Goal: Contribute content: Contribute content

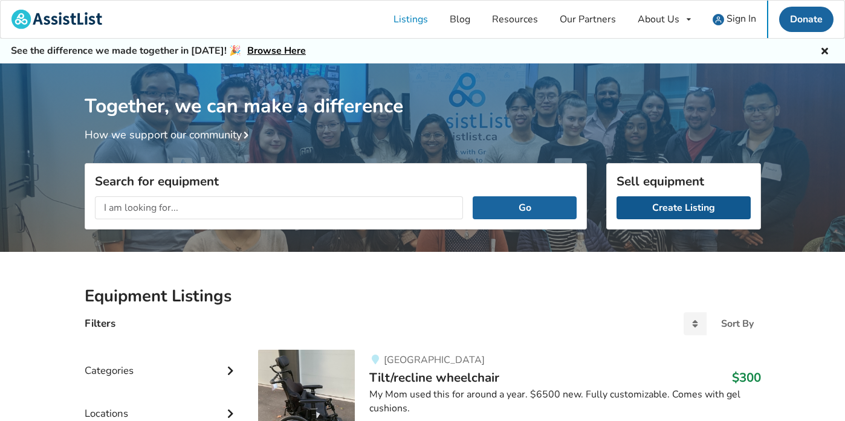
click at [655, 213] on link "Create Listing" at bounding box center [683, 207] width 134 height 23
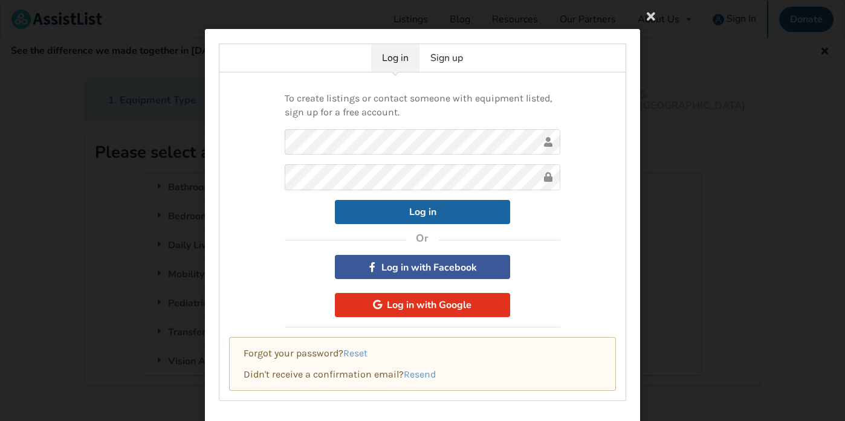
click at [468, 304] on button "Log in with Google" at bounding box center [422, 305] width 175 height 24
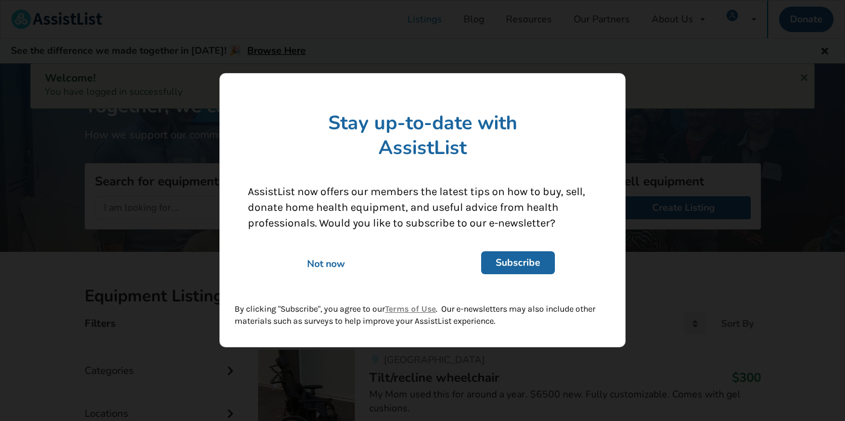
click at [326, 262] on div "Not now" at bounding box center [325, 264] width 173 height 13
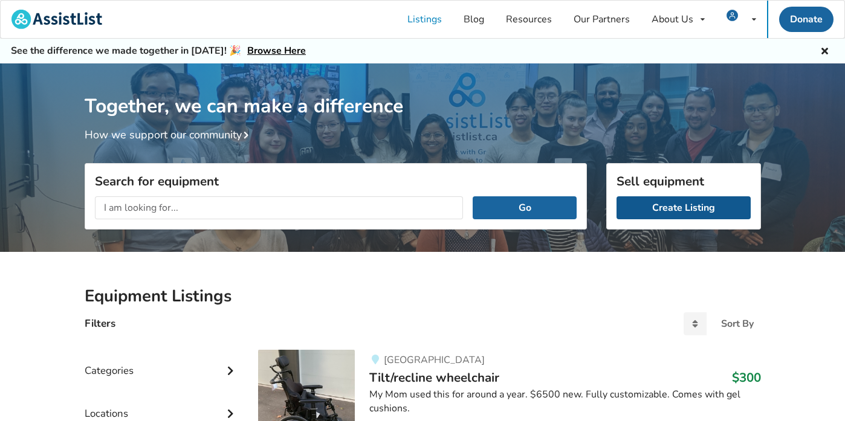
click at [656, 205] on link "Create Listing" at bounding box center [683, 207] width 134 height 23
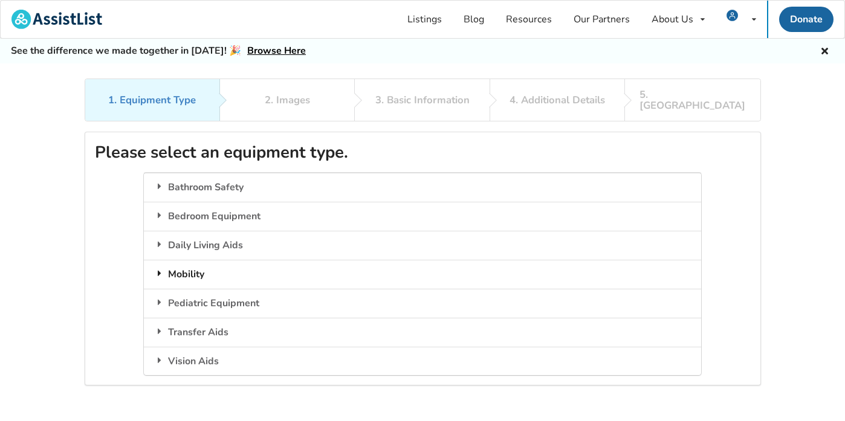
click at [193, 260] on div "Mobility" at bounding box center [422, 274] width 557 height 29
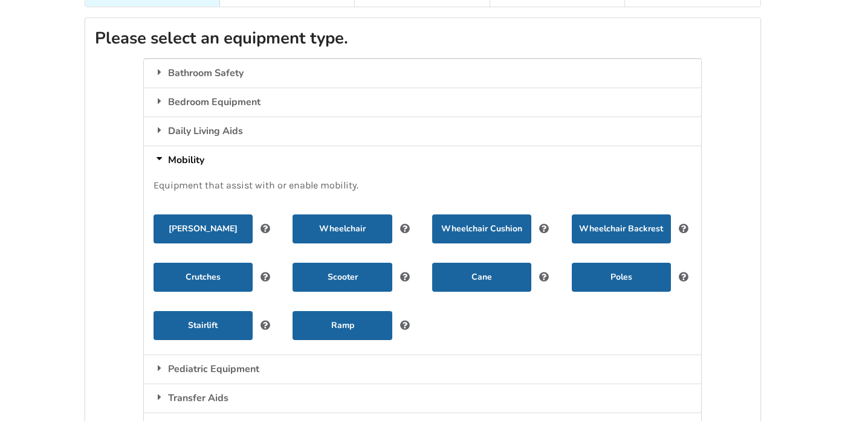
scroll to position [123, 0]
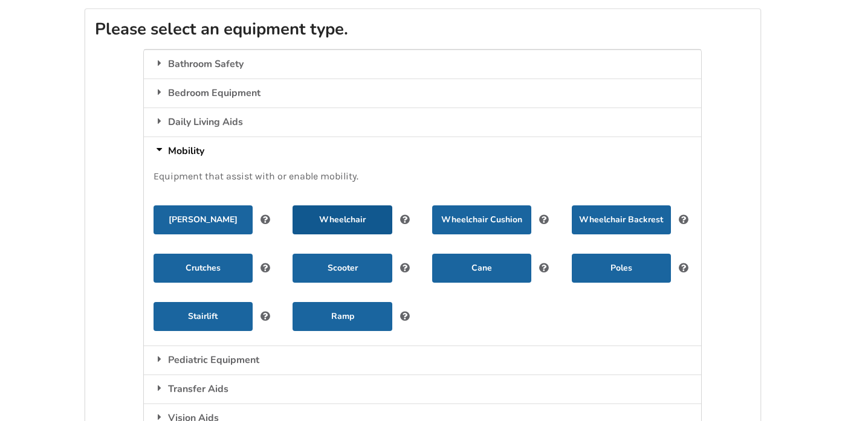
click at [351, 205] on button "Wheelchair" at bounding box center [341, 219] width 99 height 29
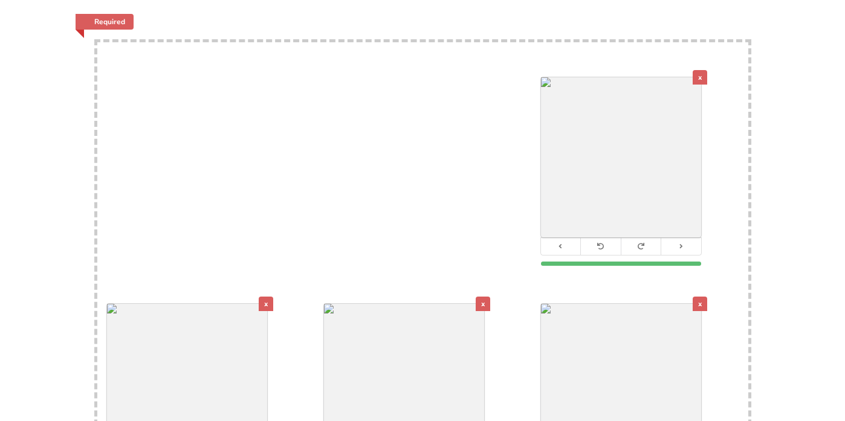
scroll to position [242, 0]
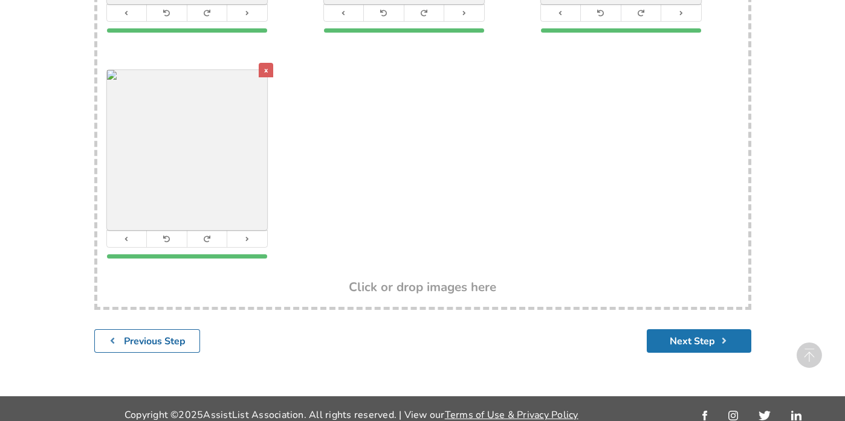
click at [700, 334] on button "Next Step" at bounding box center [699, 341] width 105 height 24
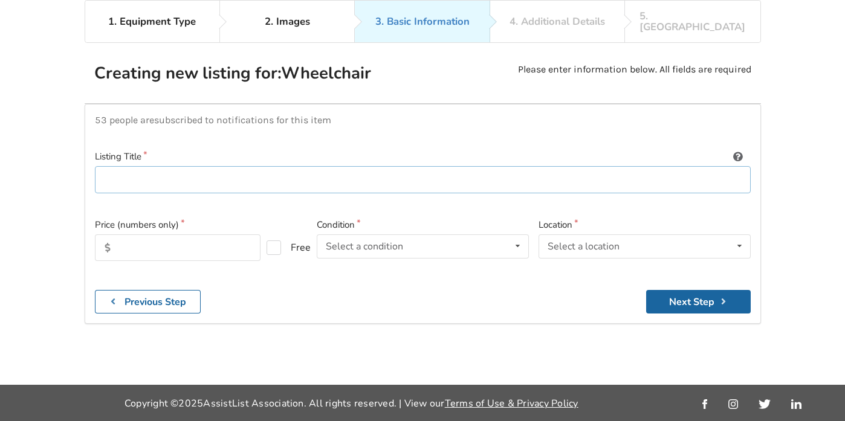
click at [187, 166] on input at bounding box center [423, 179] width 656 height 27
type input "Electric Wheelchair"
click at [133, 234] on input "text" at bounding box center [178, 247] width 166 height 27
type input "700"
click at [358, 242] on div "Select a condition" at bounding box center [364, 247] width 77 height 10
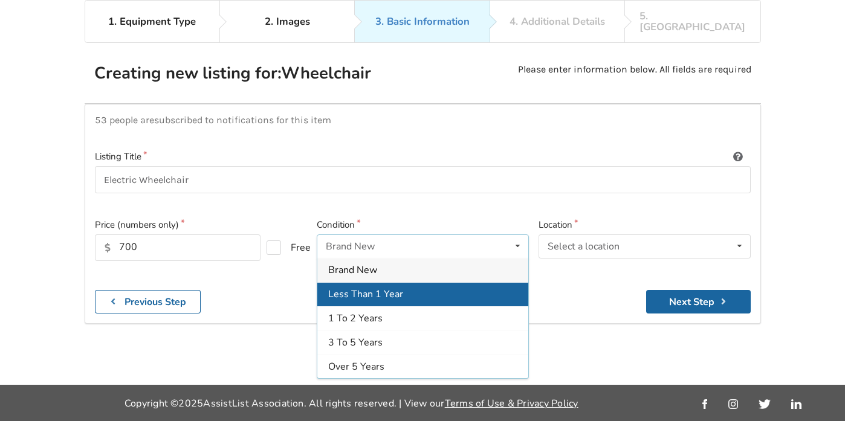
click at [365, 288] on span "Less Than 1 Year" at bounding box center [365, 294] width 75 height 13
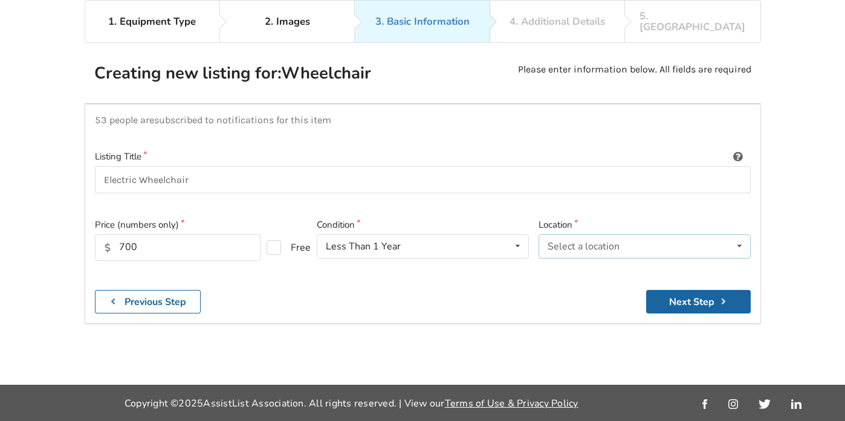
click at [562, 242] on div "Select a location" at bounding box center [583, 247] width 72 height 10
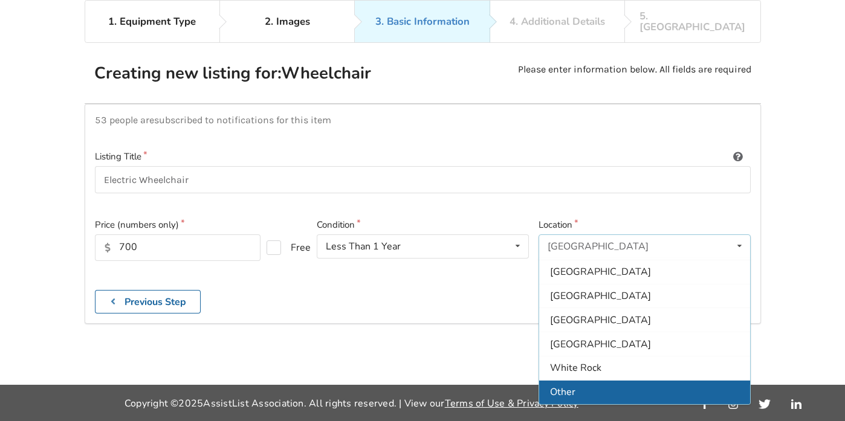
scroll to position [360, 0]
click at [575, 380] on div "Other" at bounding box center [644, 392] width 211 height 24
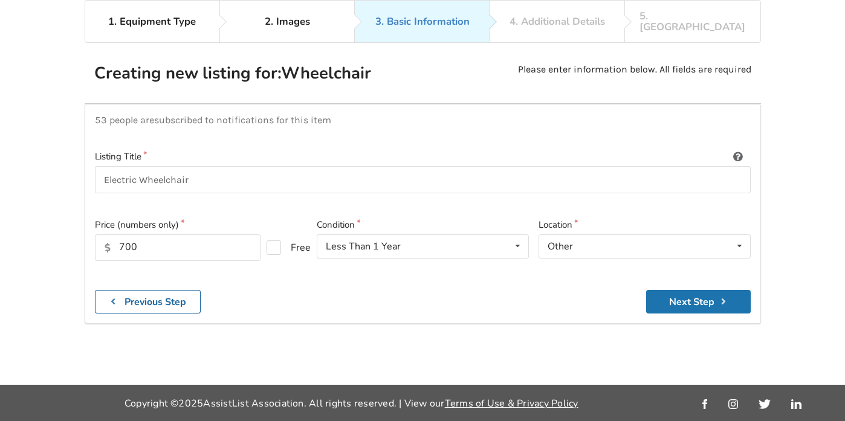
click at [676, 290] on button "Next Step" at bounding box center [698, 302] width 105 height 24
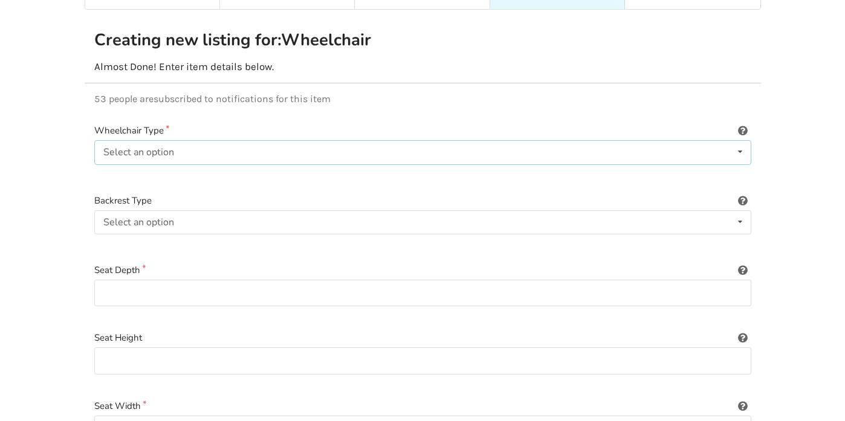
click at [356, 146] on div "Select an option Power/electric Manual Transport Tilt" at bounding box center [422, 152] width 657 height 24
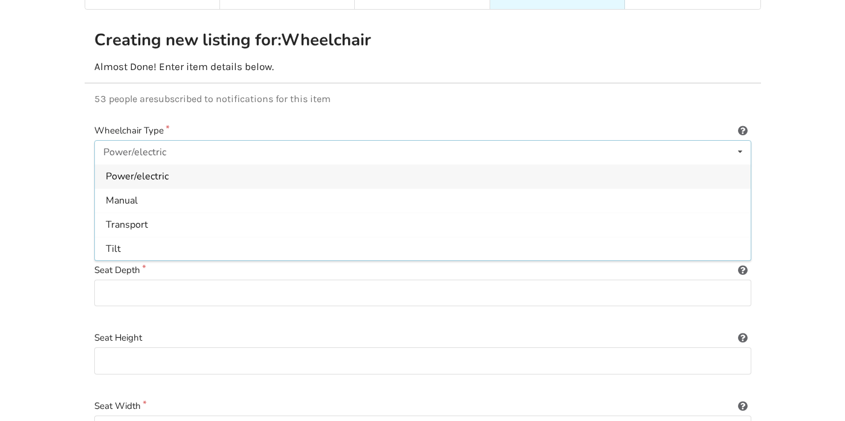
click at [346, 166] on div "Power/electric" at bounding box center [423, 176] width 656 height 24
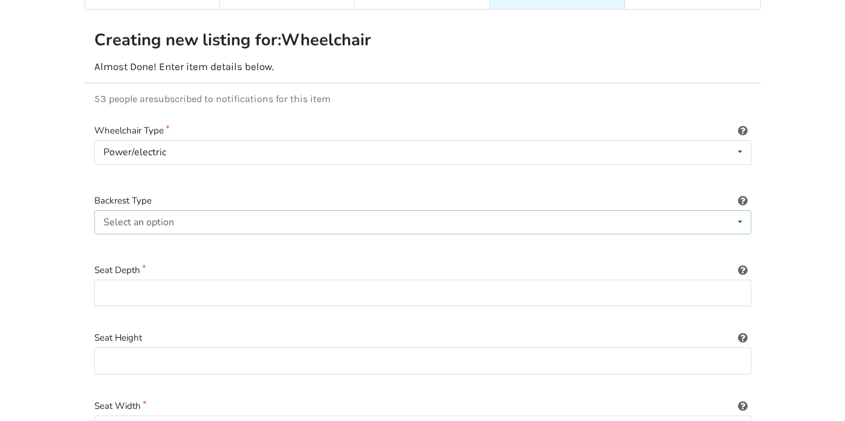
click at [319, 215] on div "Select an option Sling (standard upholstery) Hardshell (rigid) Tension-adjustab…" at bounding box center [422, 222] width 657 height 24
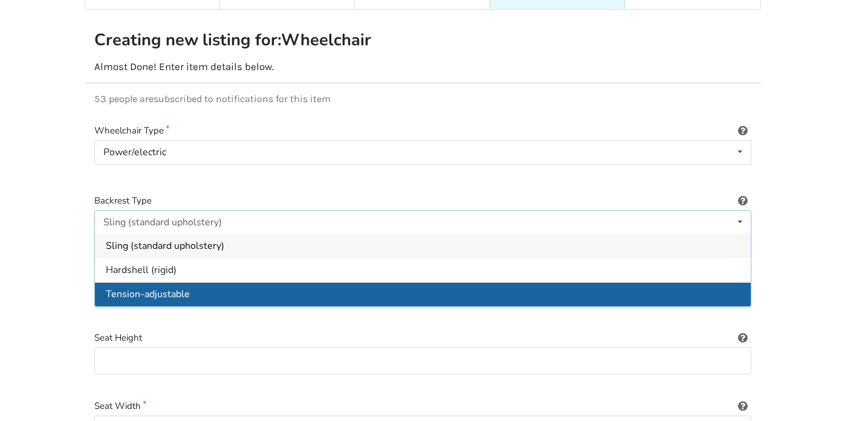
click at [295, 282] on div "Tension-adjustable" at bounding box center [423, 294] width 656 height 24
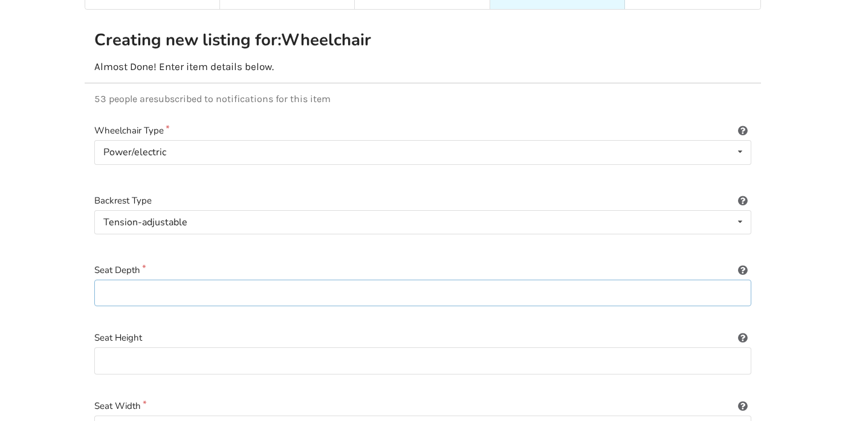
click at [289, 282] on input at bounding box center [422, 293] width 657 height 27
